Goal: Navigation & Orientation: Understand site structure

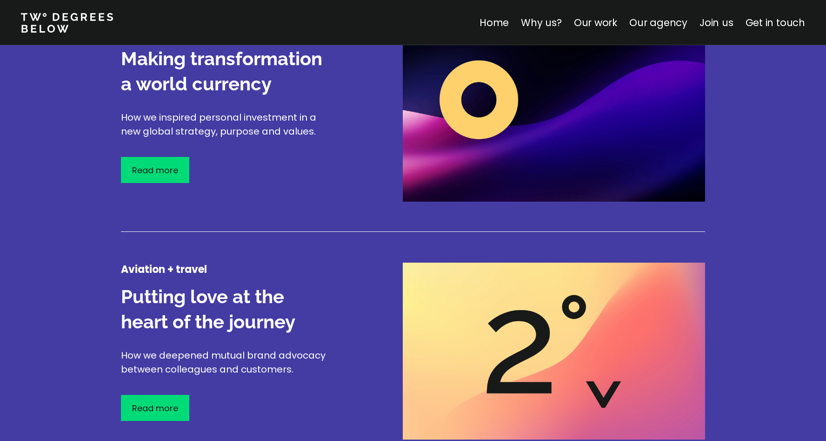
scroll to position [1207, 0]
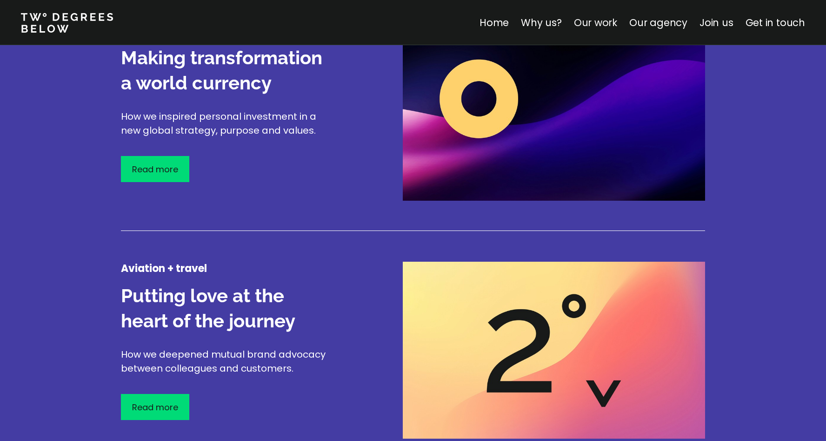
click at [591, 23] on link "Our work" at bounding box center [595, 22] width 43 height 13
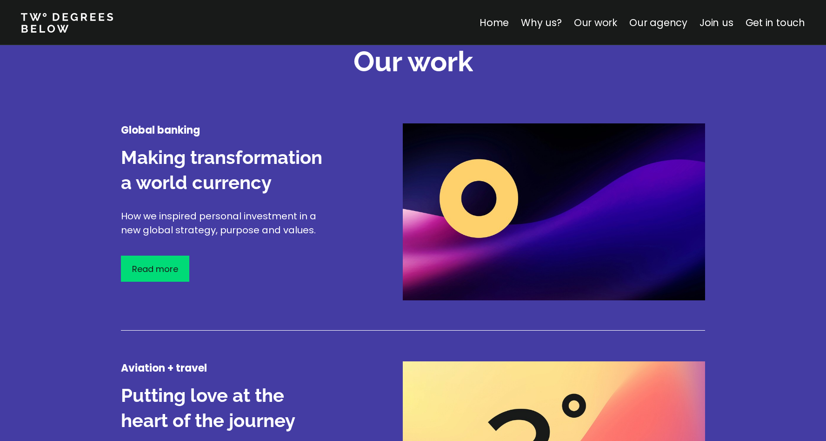
scroll to position [1090, 0]
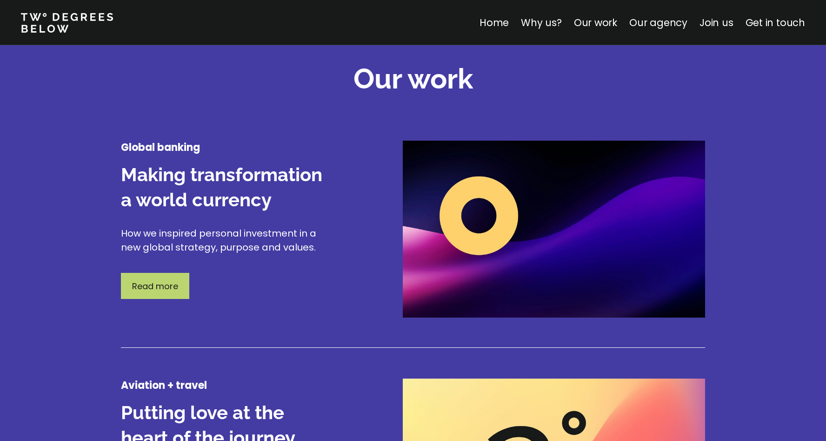
click at [173, 276] on div "Read more" at bounding box center [155, 286] width 68 height 26
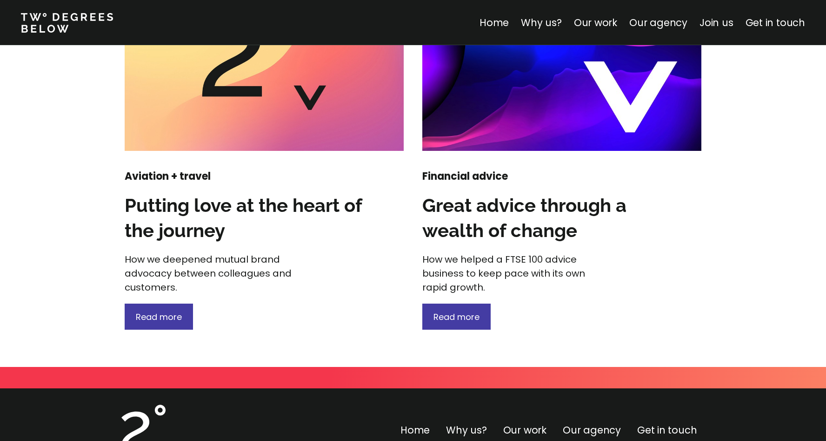
scroll to position [1254, 0]
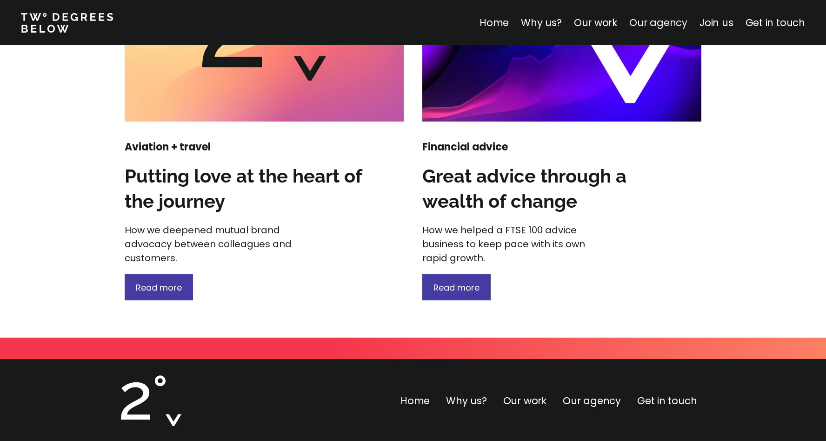
click at [653, 21] on link "Our agency" at bounding box center [659, 22] width 58 height 13
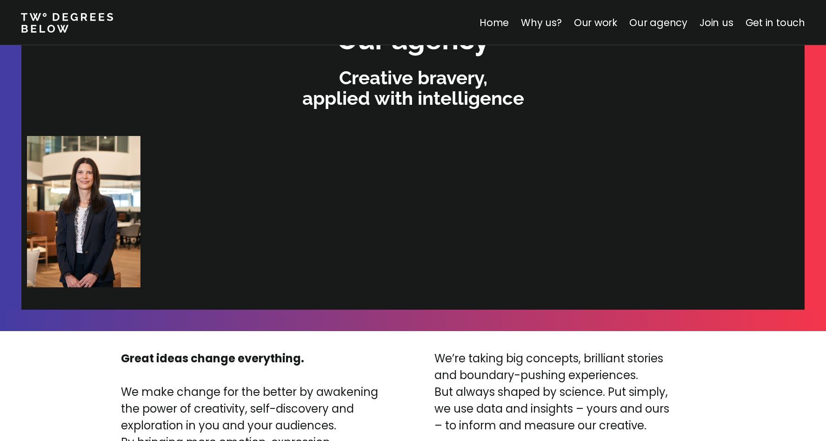
scroll to position [1981, 0]
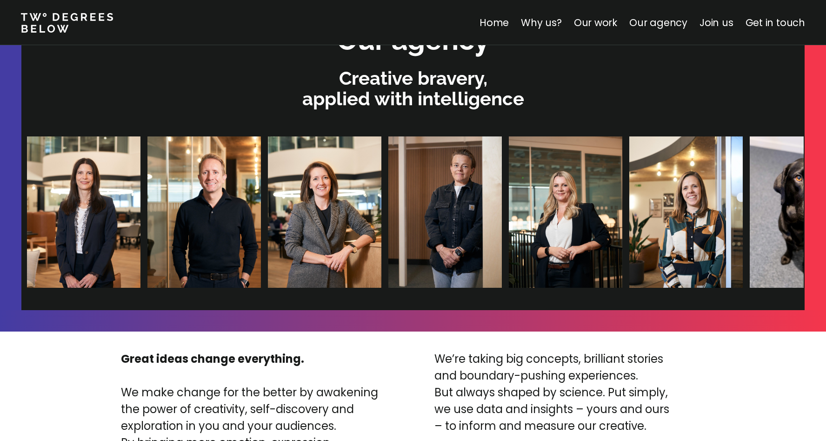
click at [787, 205] on img at bounding box center [807, 211] width 114 height 151
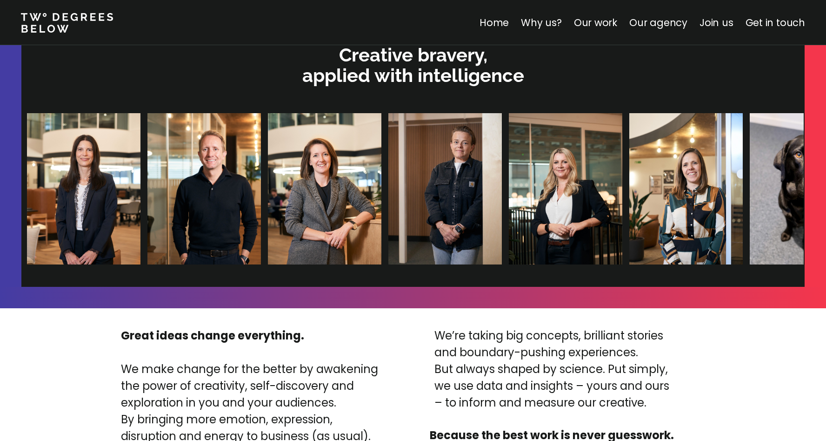
scroll to position [2005, 0]
click at [102, 183] on img at bounding box center [84, 188] width 114 height 151
click at [550, 27] on link "Why us?" at bounding box center [541, 22] width 41 height 13
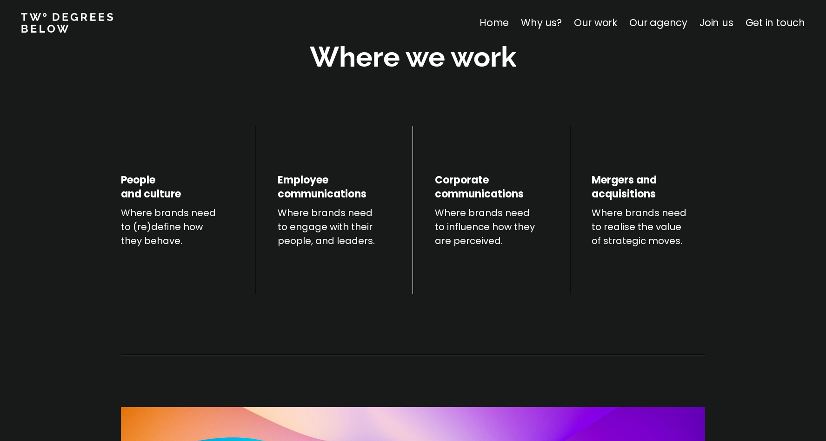
click at [591, 21] on link "Our work" at bounding box center [595, 22] width 43 height 13
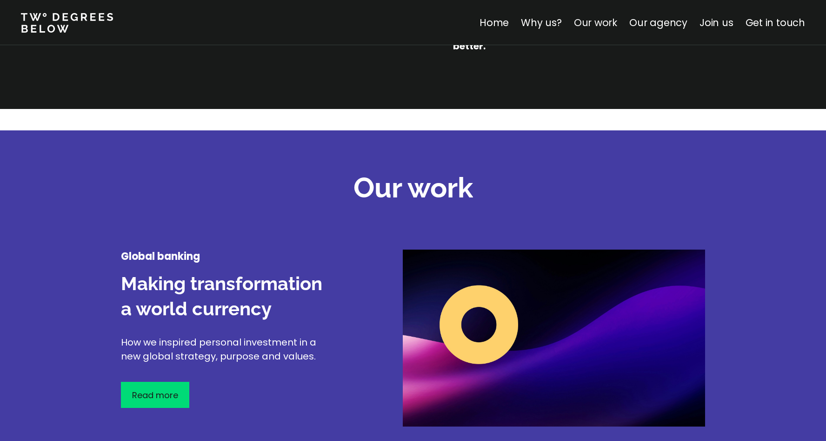
scroll to position [1090, 0]
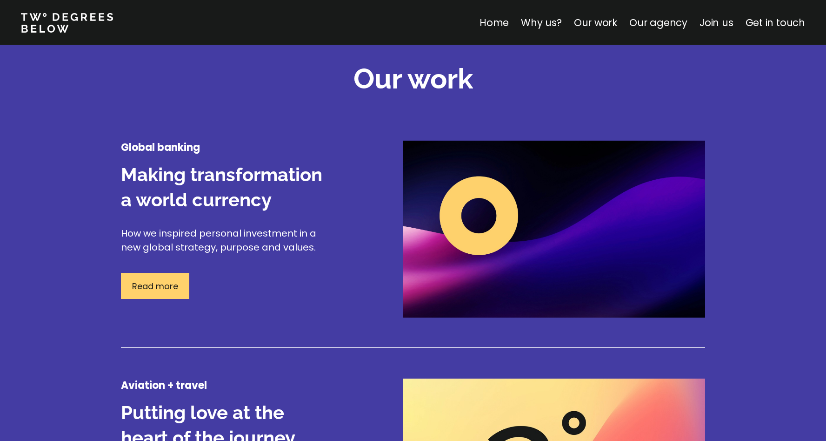
click at [169, 277] on div "Read more" at bounding box center [155, 286] width 68 height 26
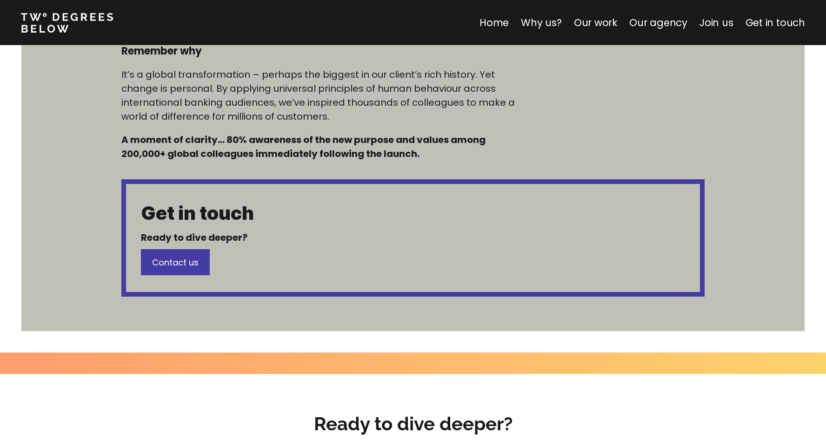
scroll to position [658, 0]
